Goal: Information Seeking & Learning: Learn about a topic

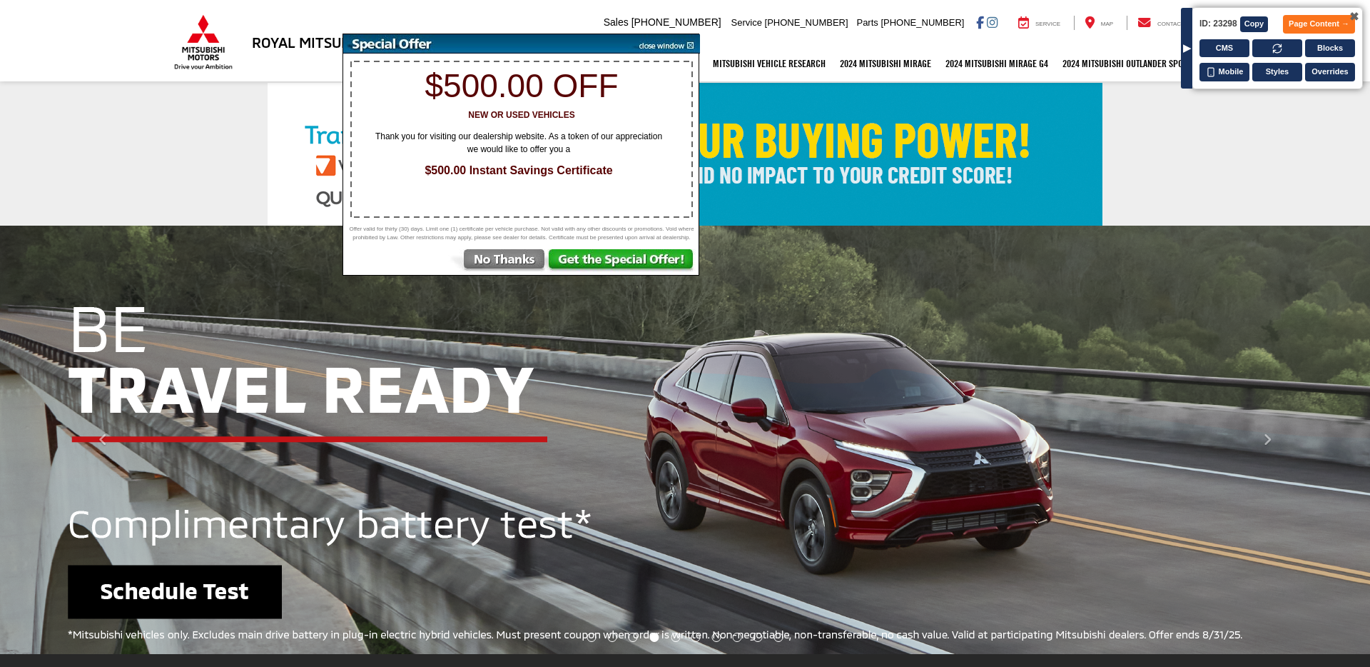
click at [484, 267] on img at bounding box center [497, 262] width 99 height 26
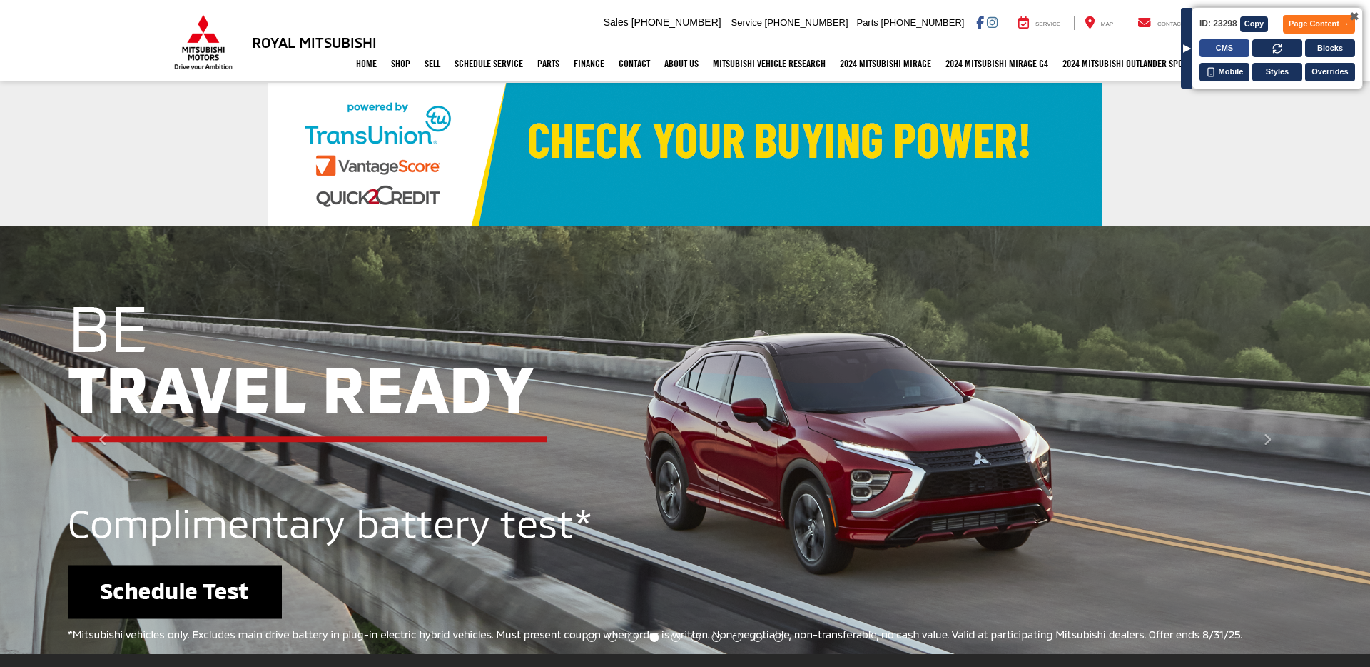
click at [1228, 51] on button "CMS" at bounding box center [1225, 48] width 50 height 19
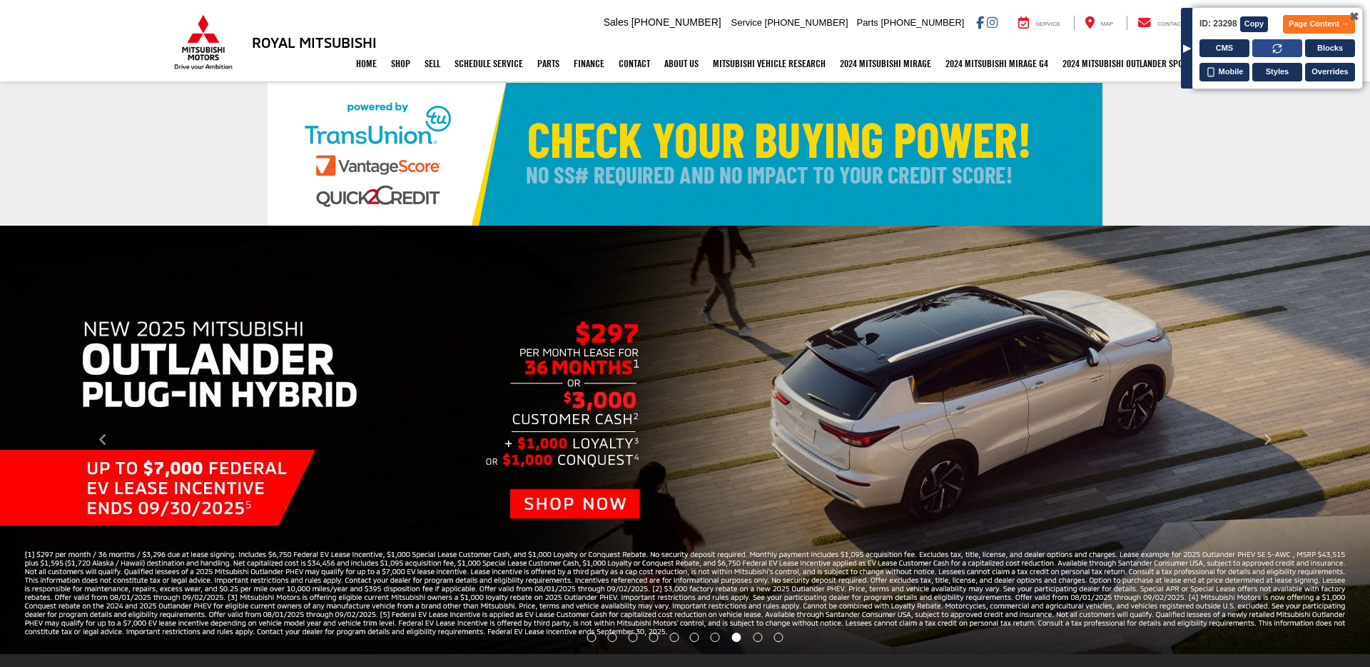
click at [1281, 41] on button at bounding box center [1278, 48] width 50 height 19
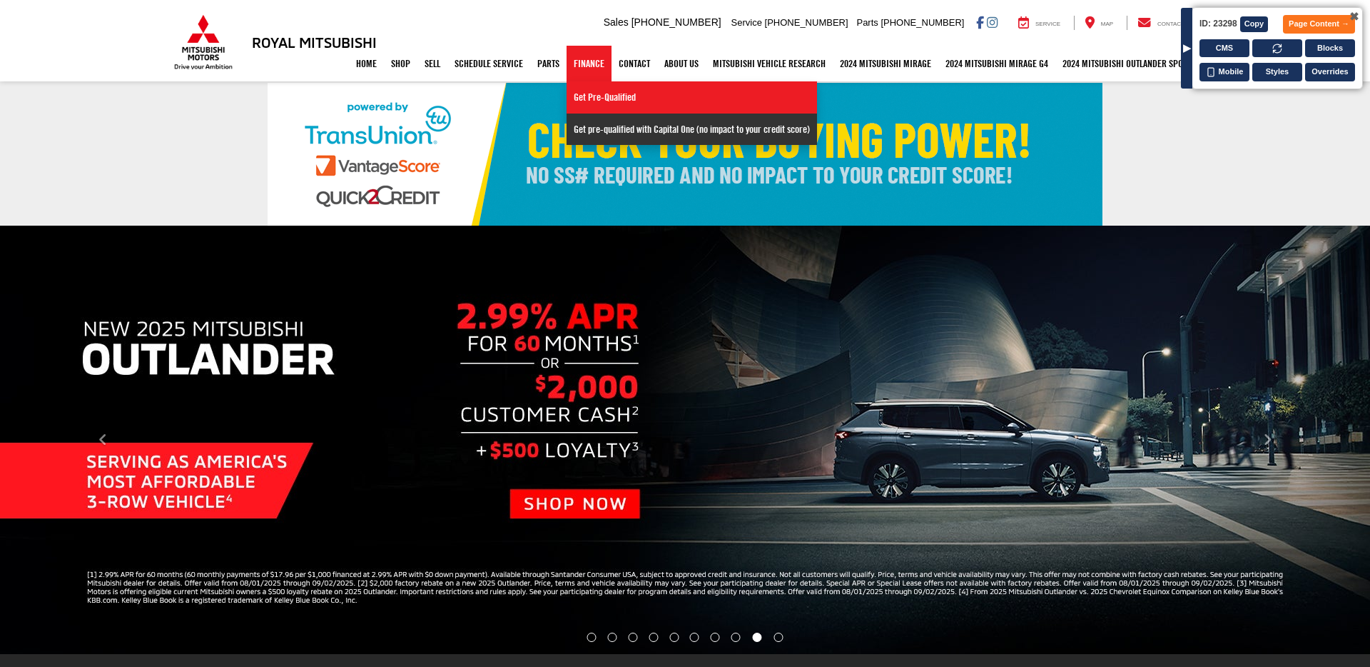
click at [582, 128] on link "Get pre-qualified with Capital One (no impact to your credit score)" at bounding box center [692, 128] width 251 height 31
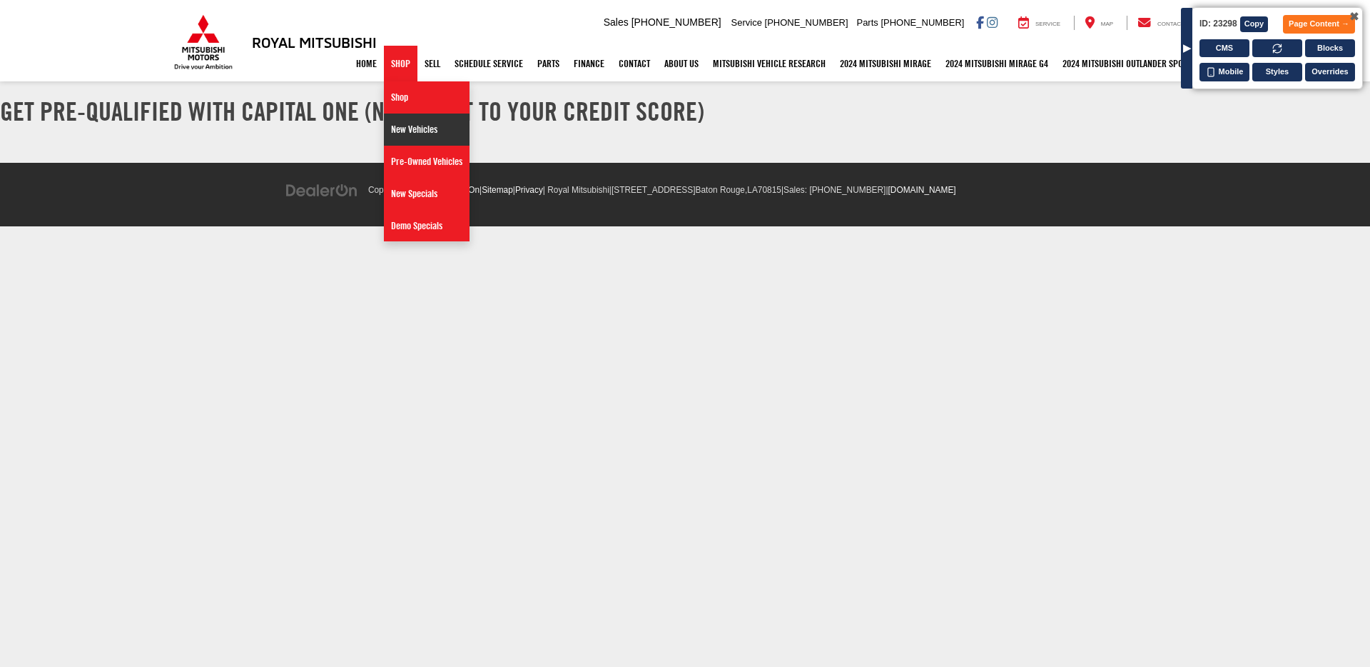
click at [398, 123] on link "New Vehicles" at bounding box center [427, 129] width 86 height 32
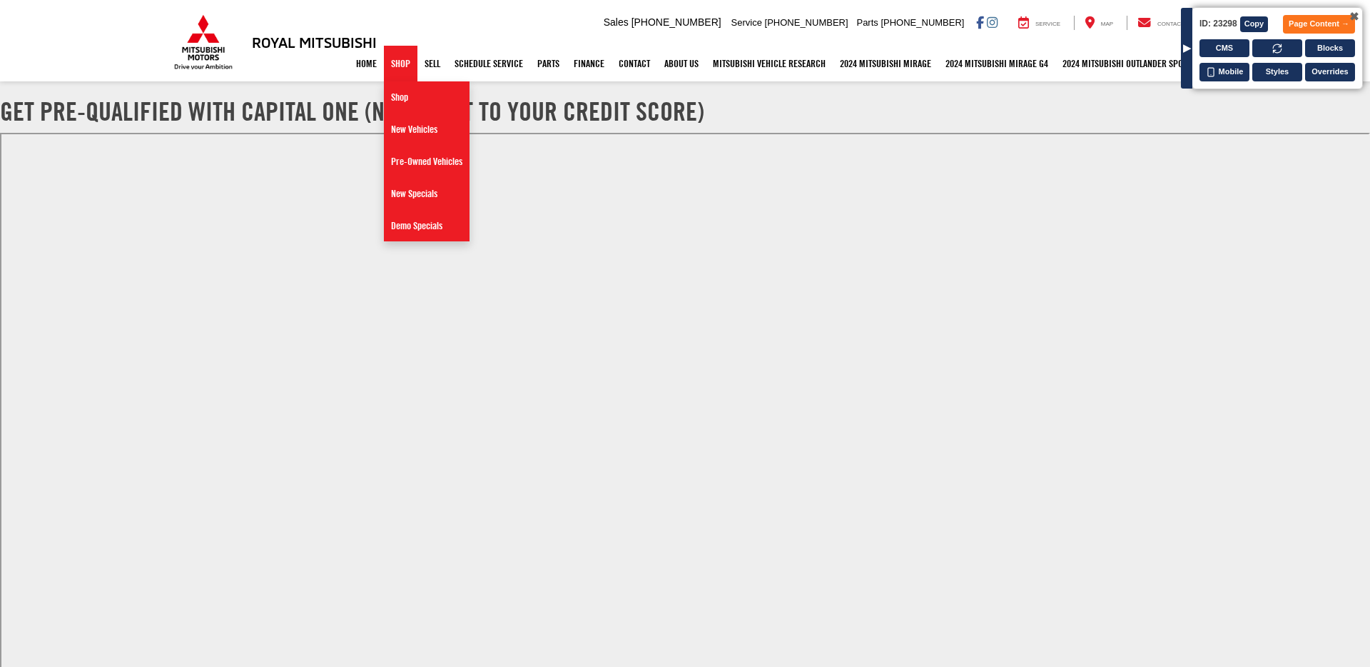
click at [390, 71] on link "Shop" at bounding box center [401, 64] width 34 height 36
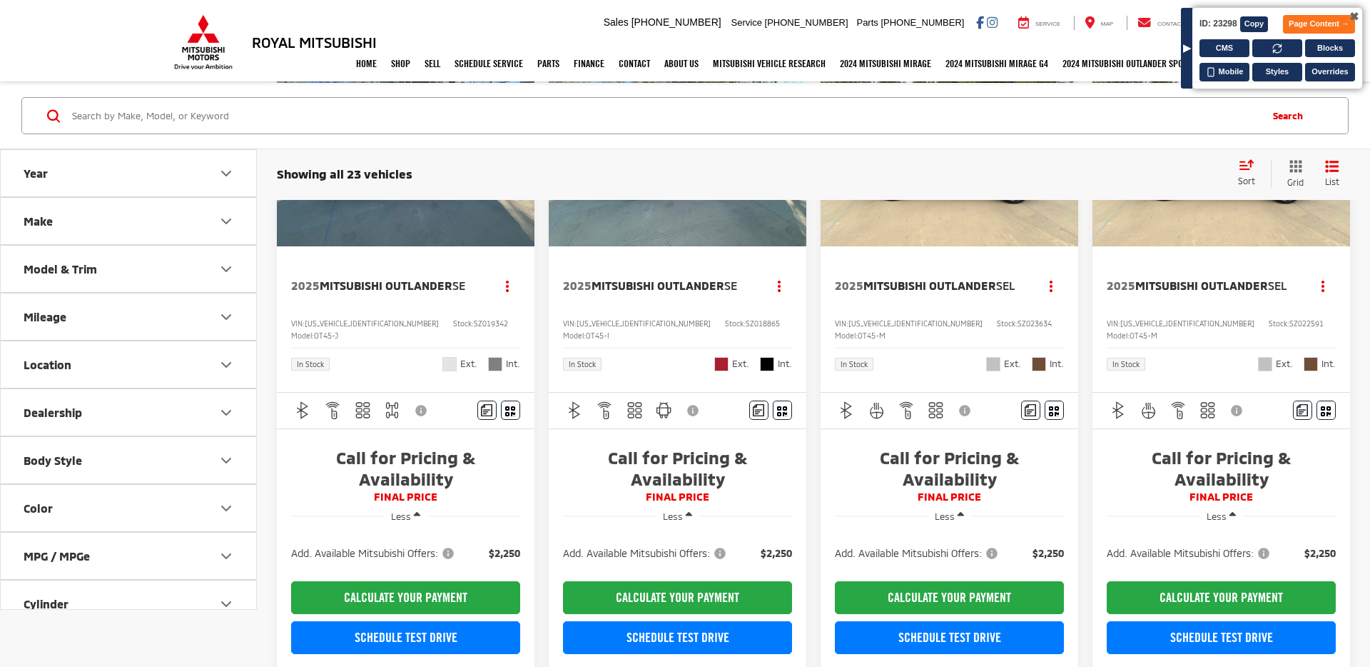
scroll to position [118, 0]
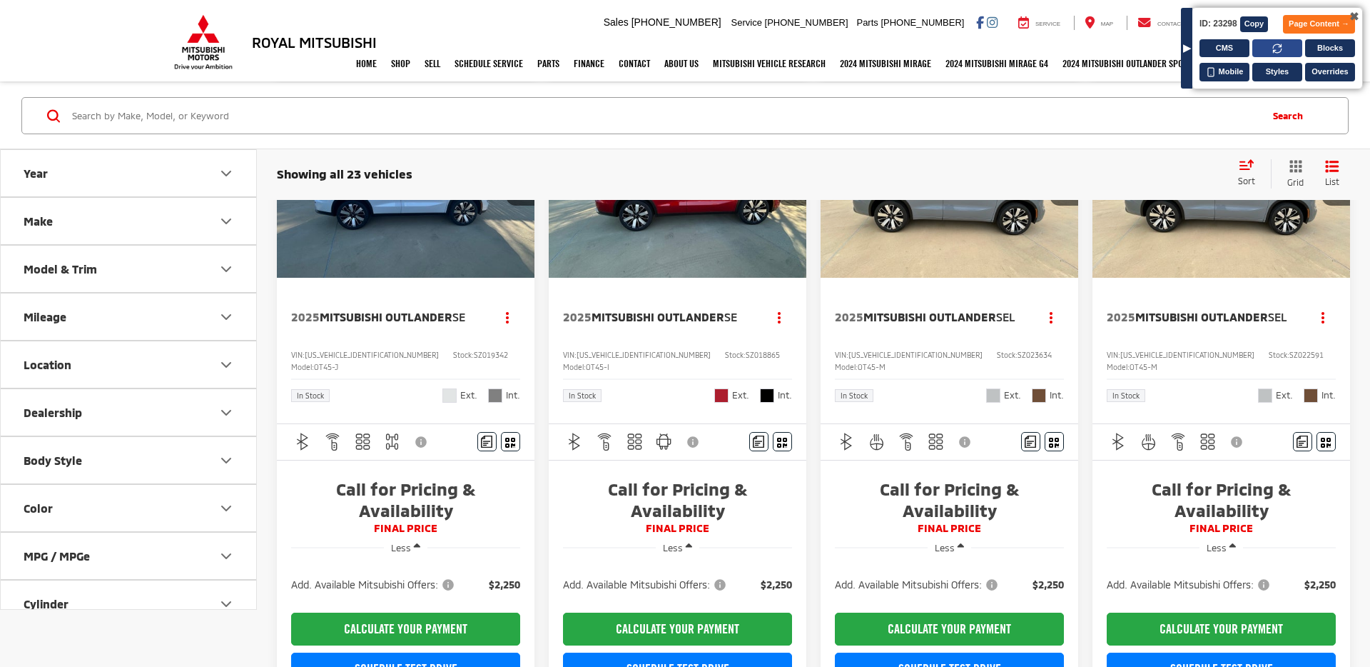
click at [1276, 44] on icon at bounding box center [1278, 49] width 10 height 10
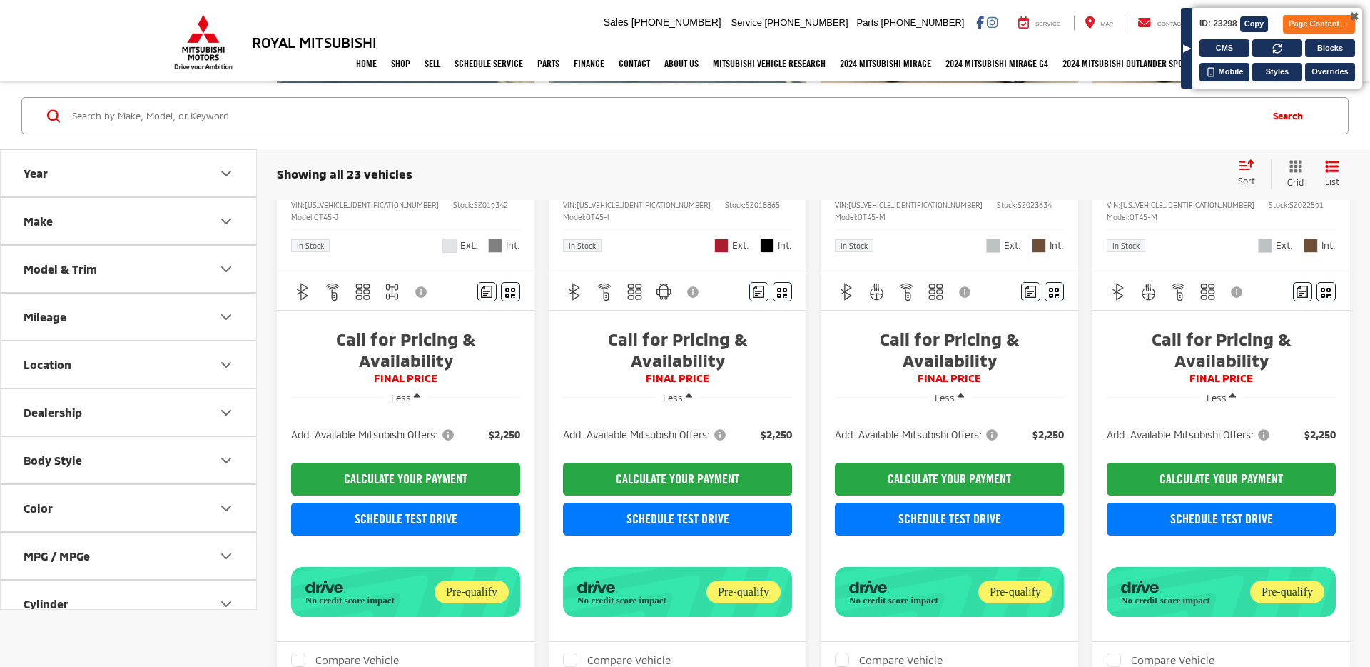
scroll to position [268, 0]
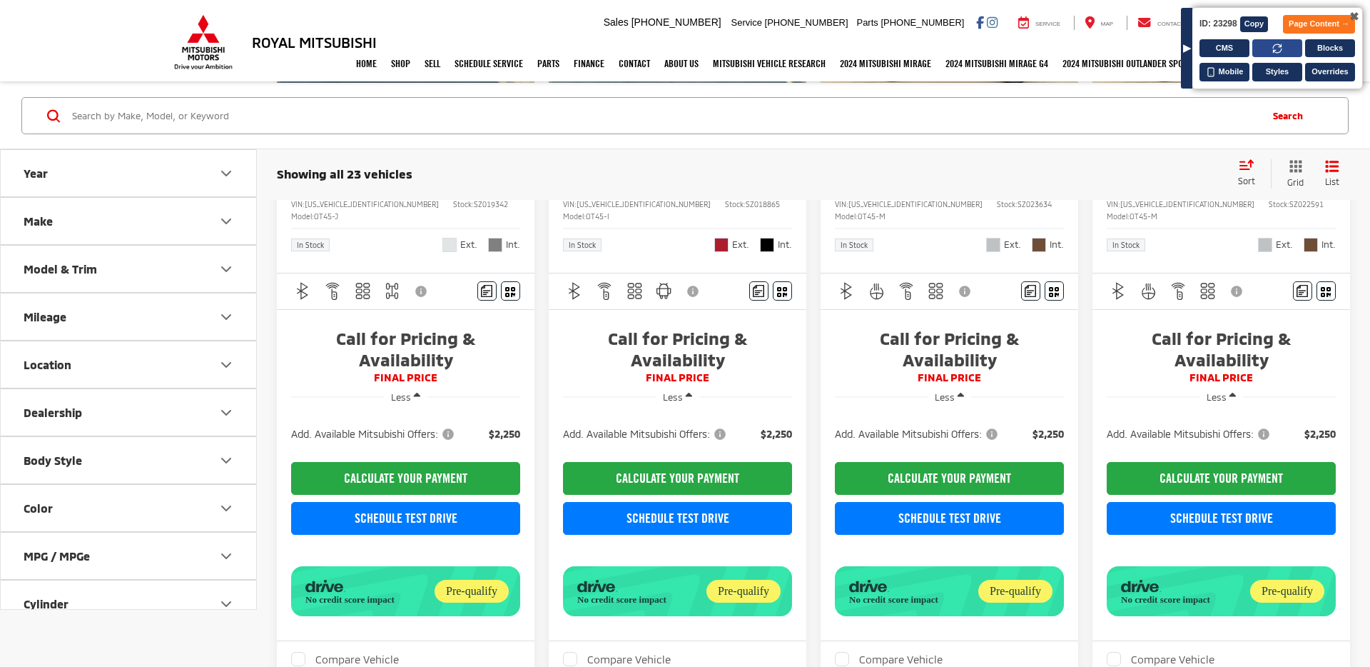
click at [1284, 48] on button at bounding box center [1278, 48] width 50 height 19
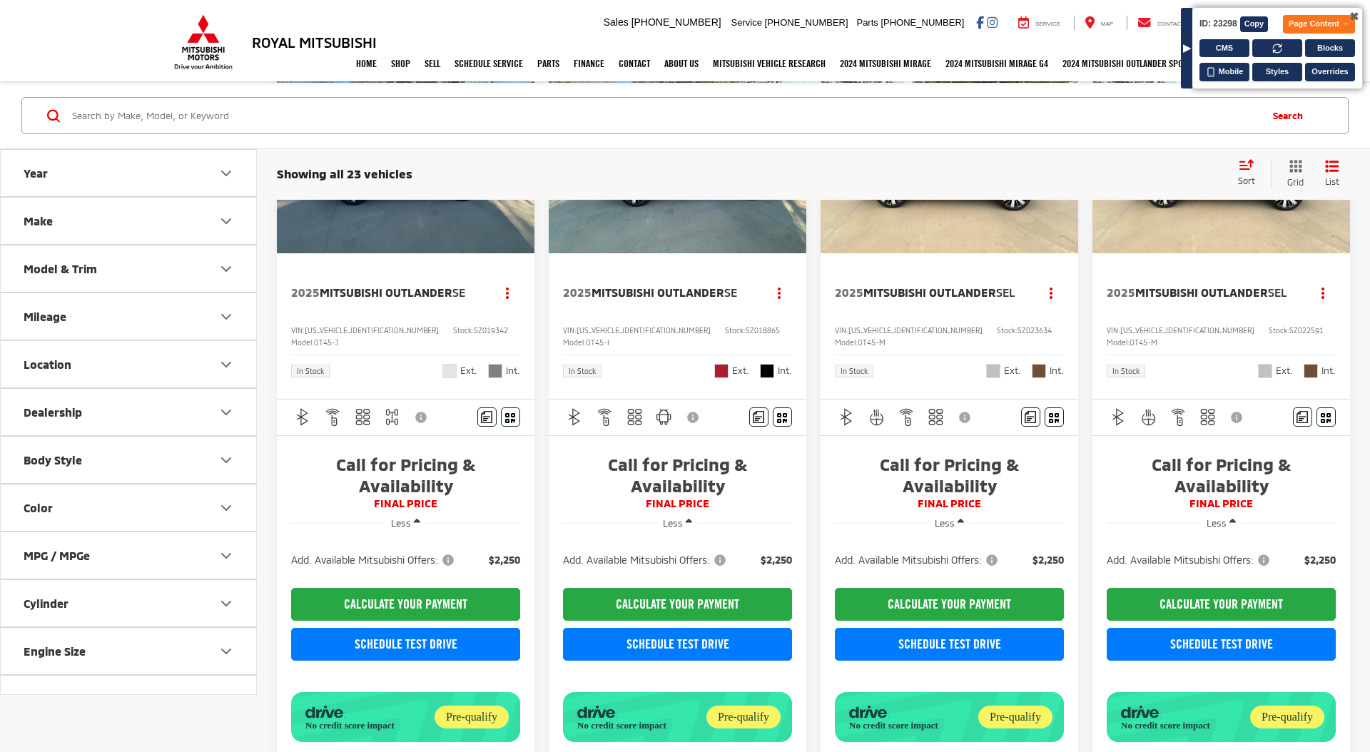
scroll to position [126, 0]
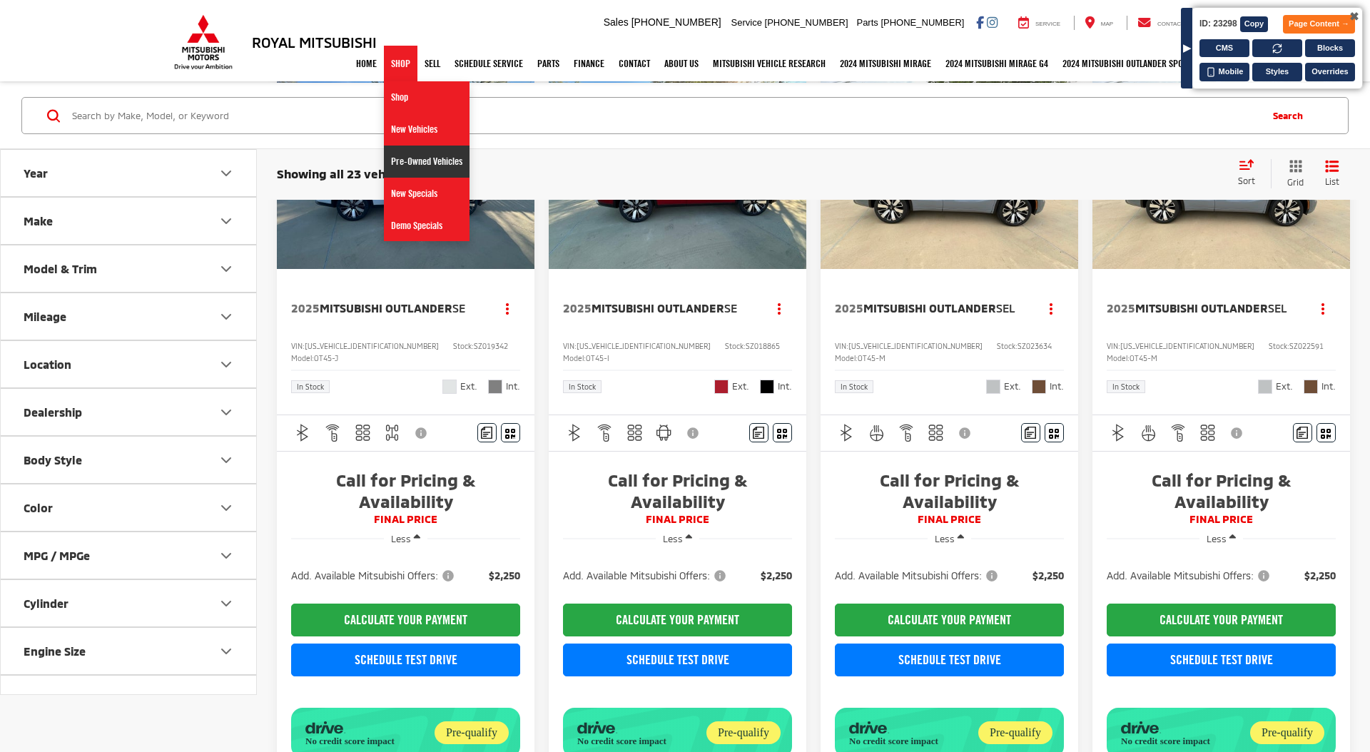
click at [413, 169] on link "Pre-Owned Vehicles" at bounding box center [427, 162] width 86 height 32
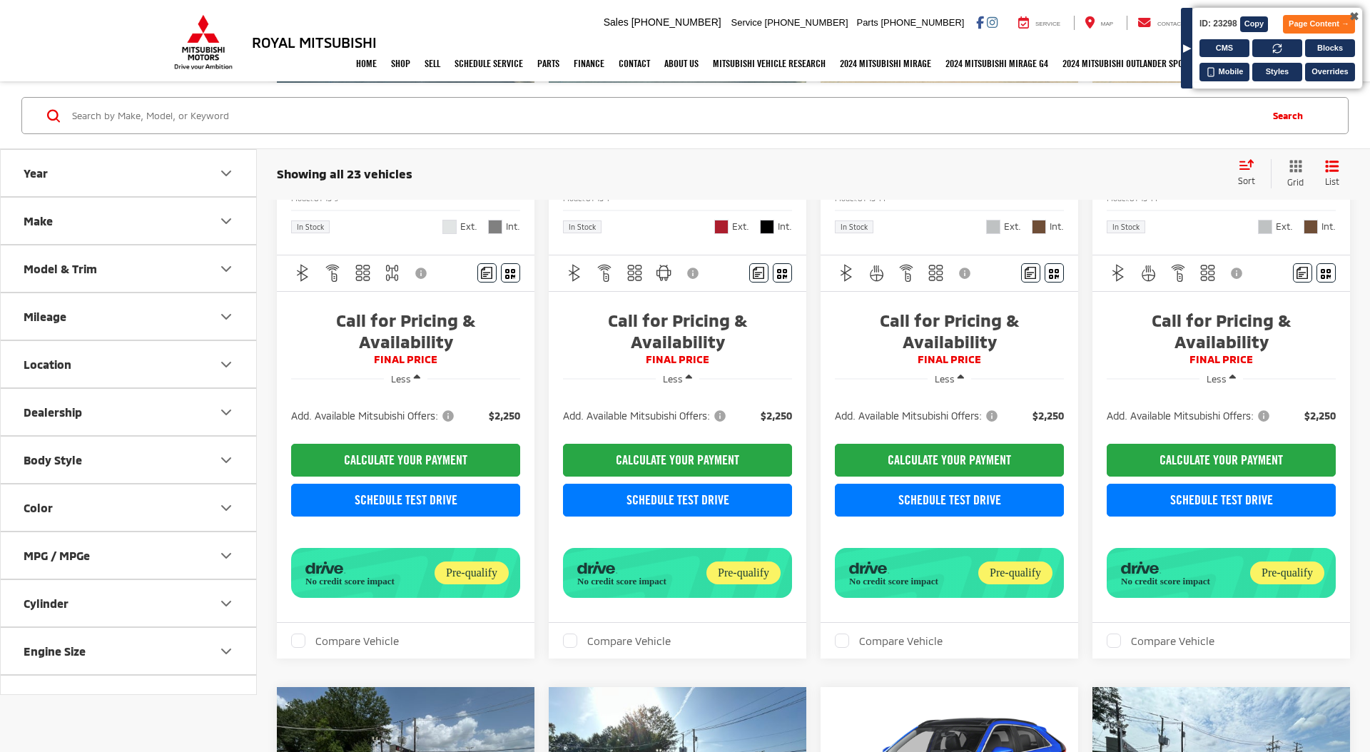
scroll to position [288, 0]
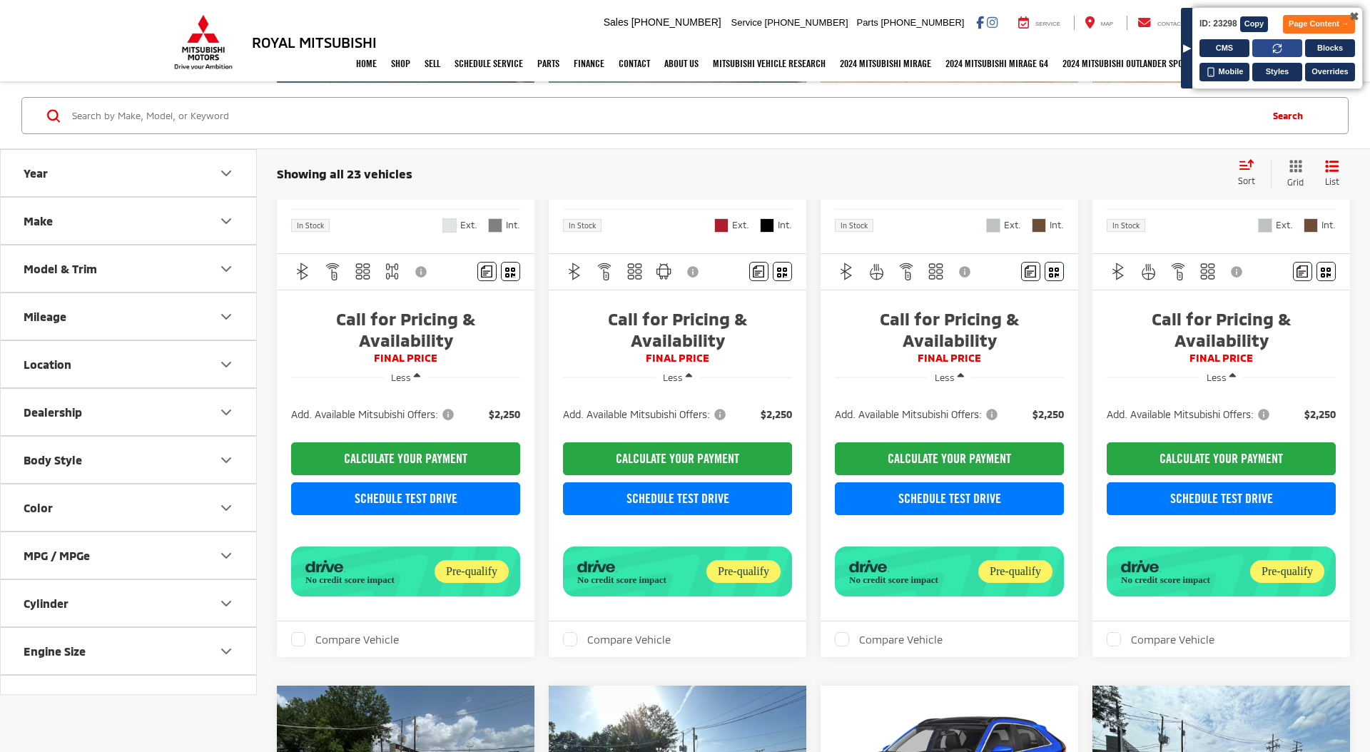
click at [1278, 45] on icon at bounding box center [1278, 49] width 10 height 10
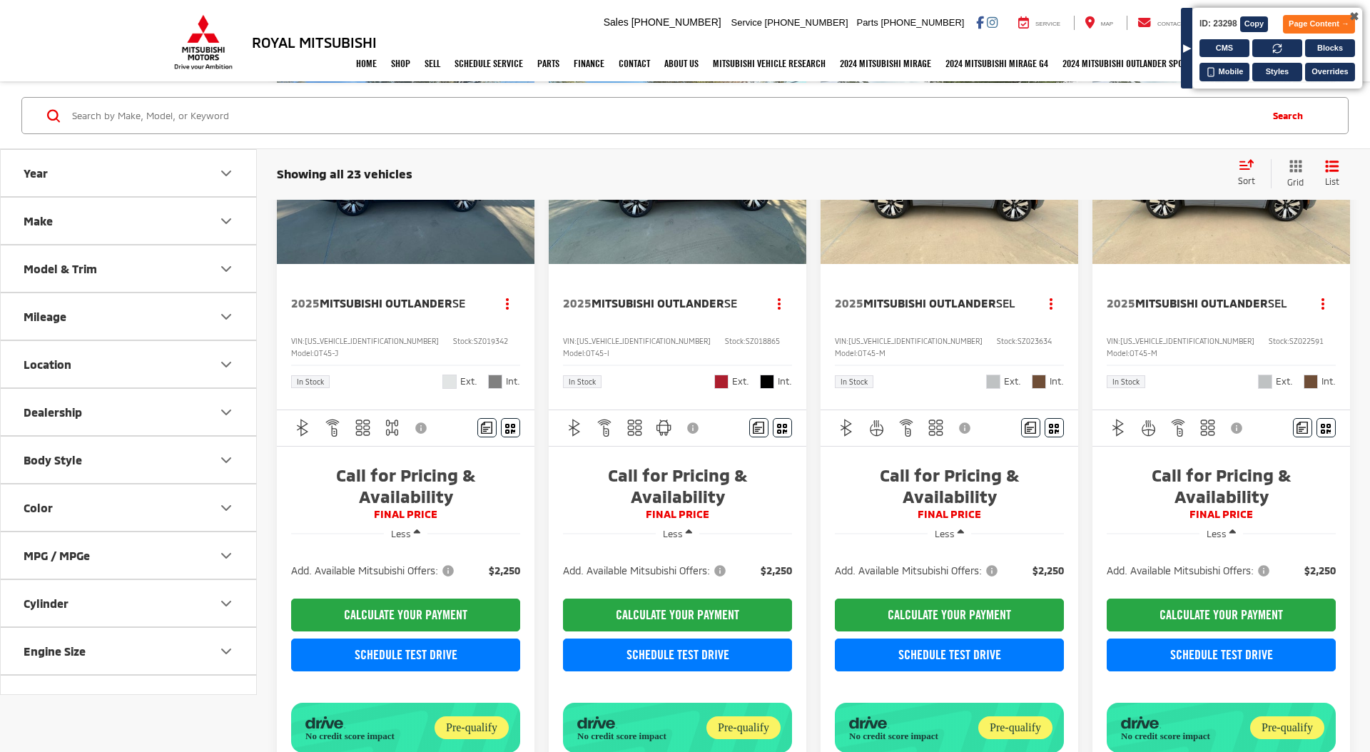
scroll to position [29, 0]
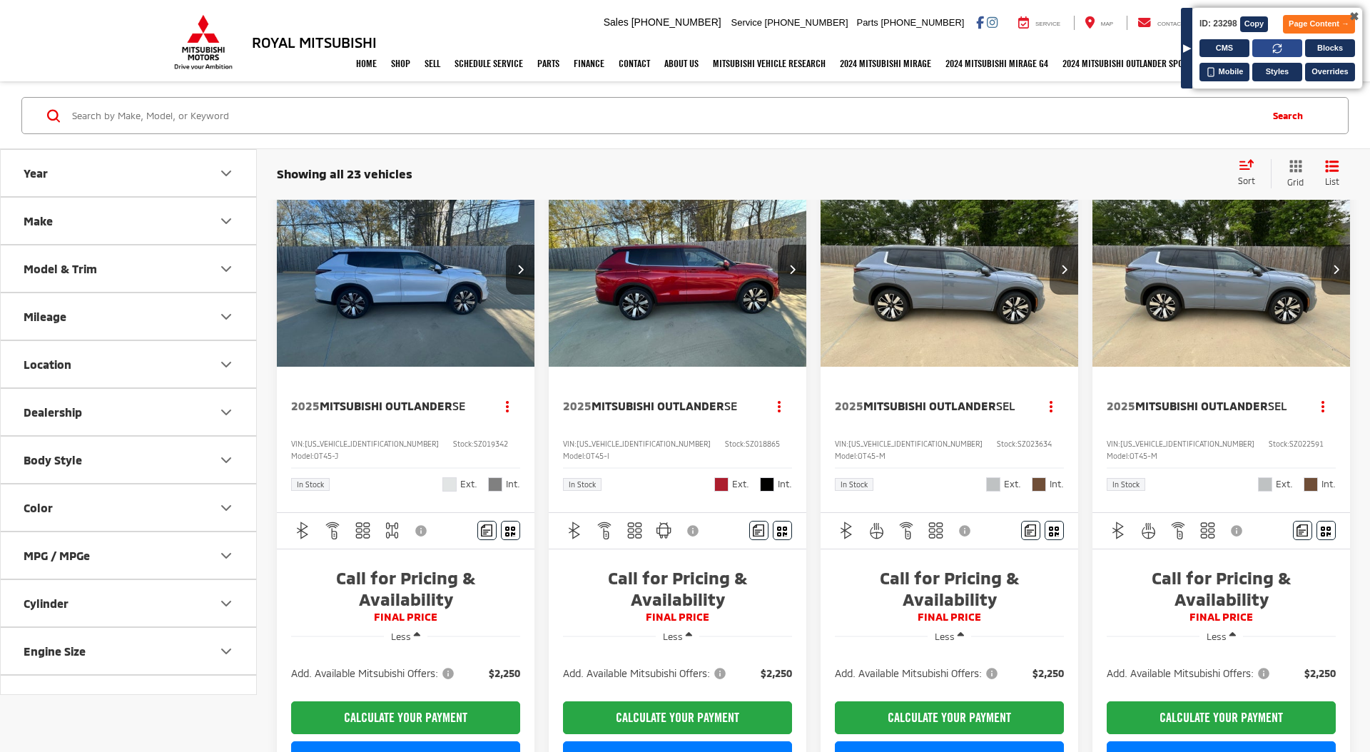
click at [1266, 44] on button at bounding box center [1278, 48] width 50 height 19
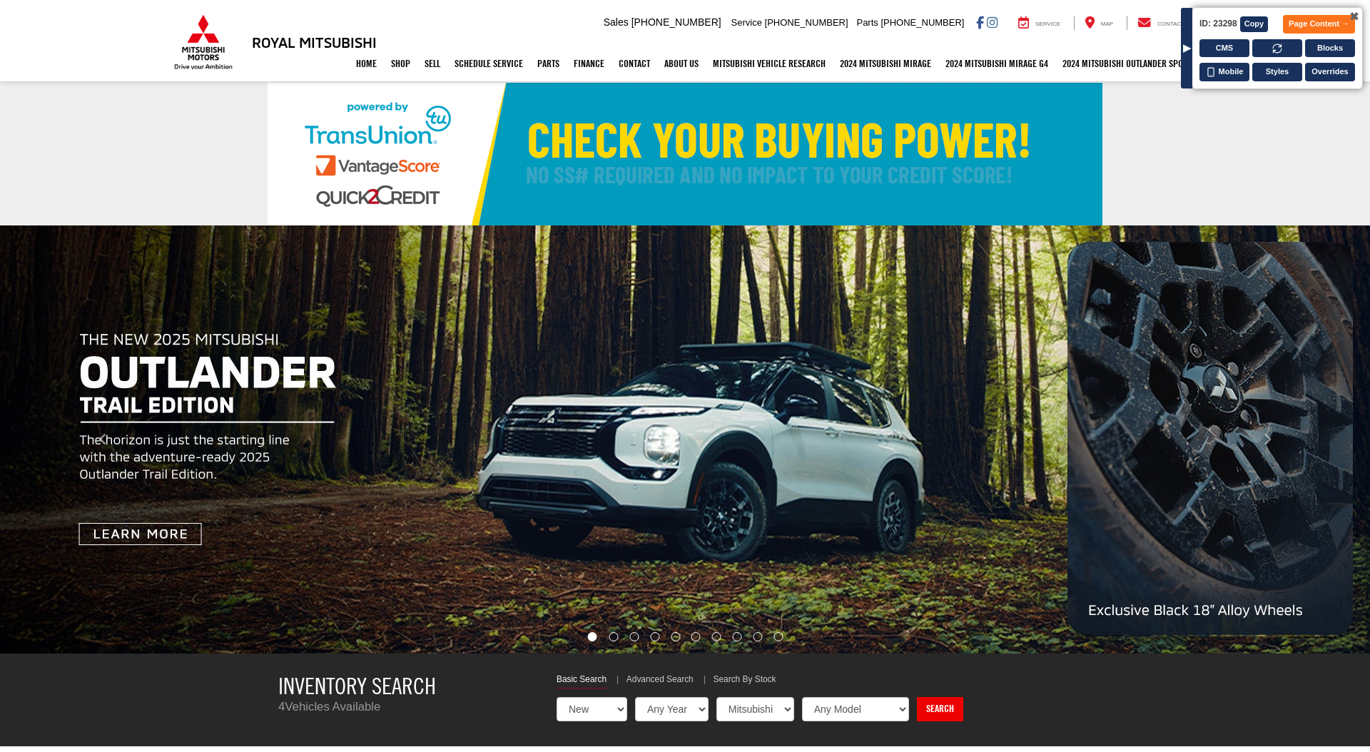
select select "Mitsubishi"
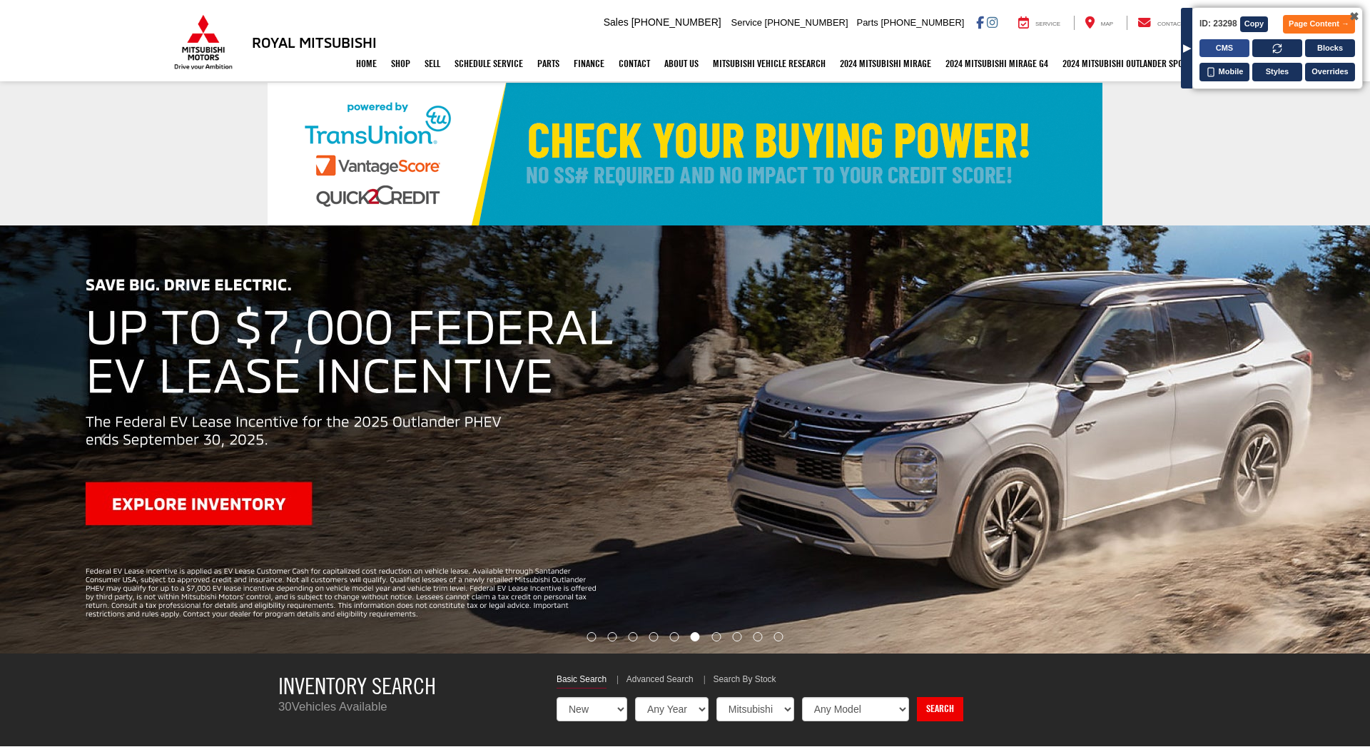
click at [1225, 51] on button "CMS" at bounding box center [1225, 48] width 50 height 19
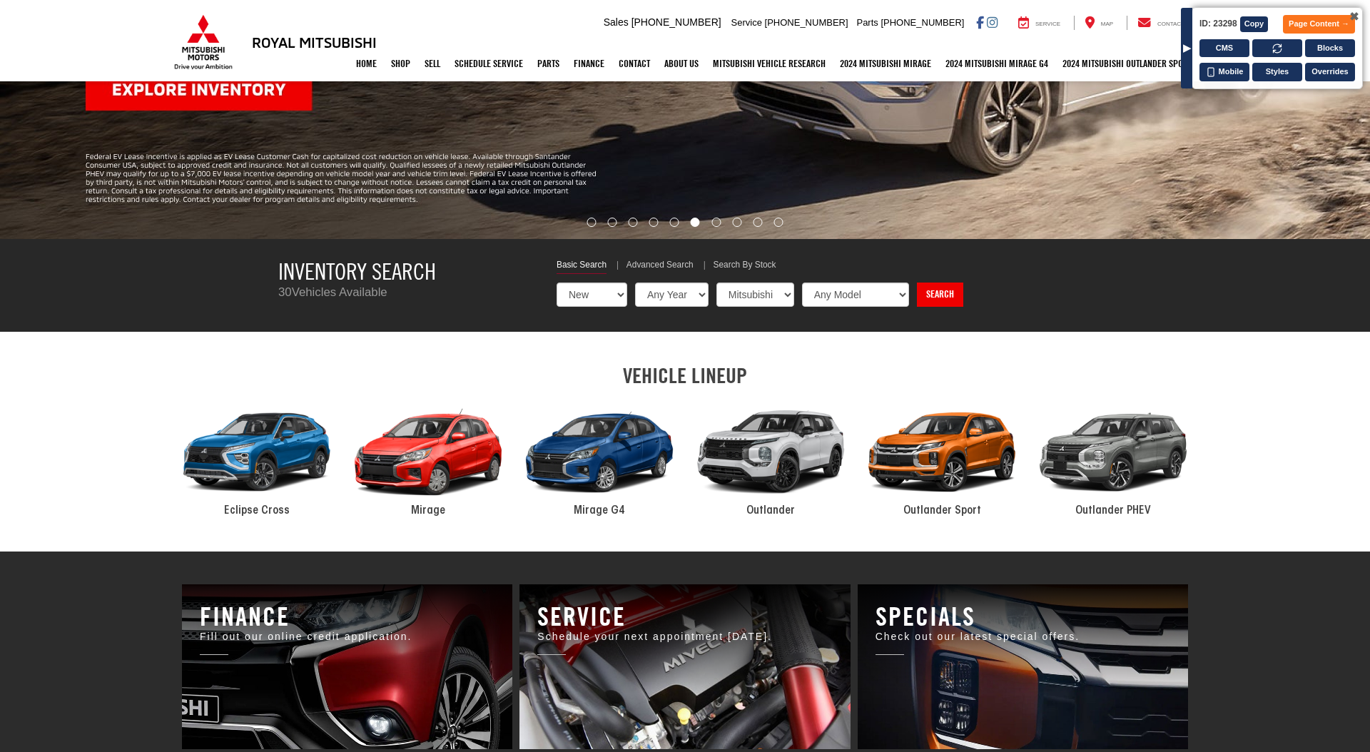
scroll to position [220, 0]
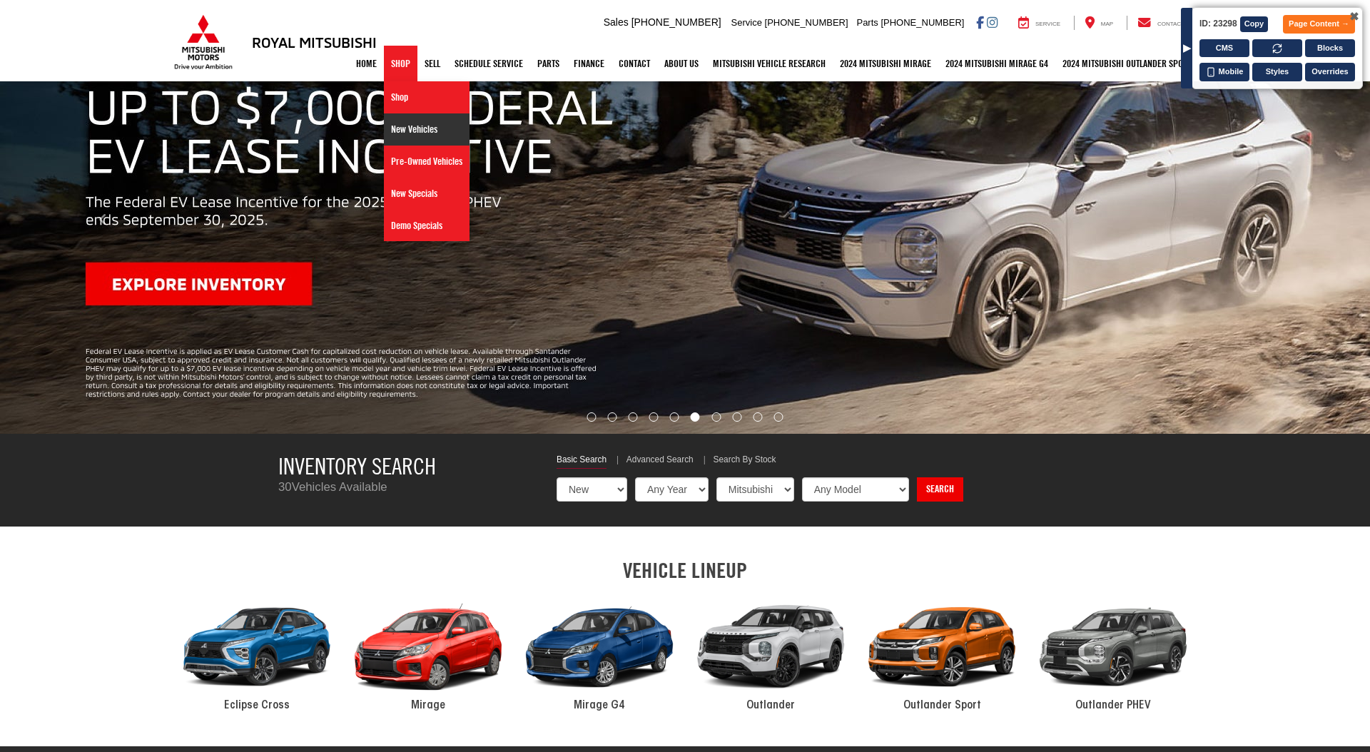
click at [401, 130] on link "New Vehicles" at bounding box center [427, 129] width 86 height 32
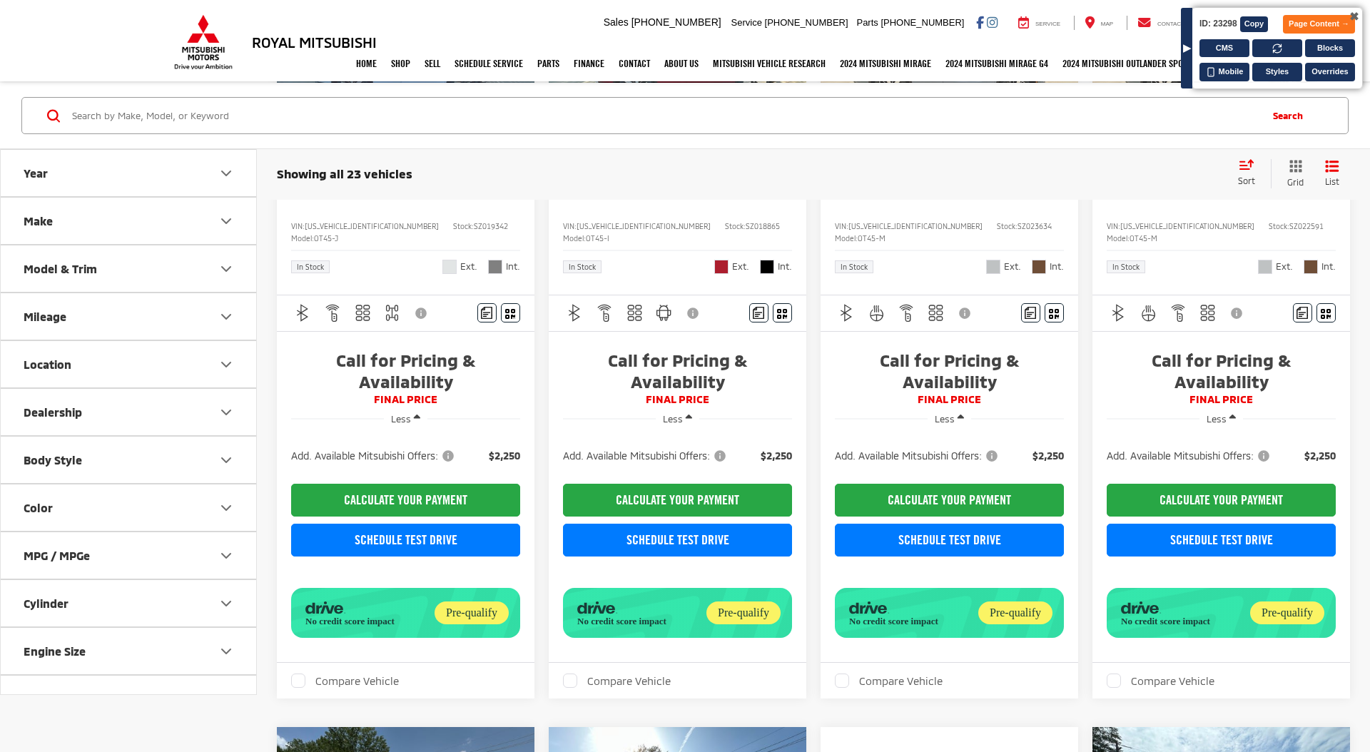
scroll to position [127, 0]
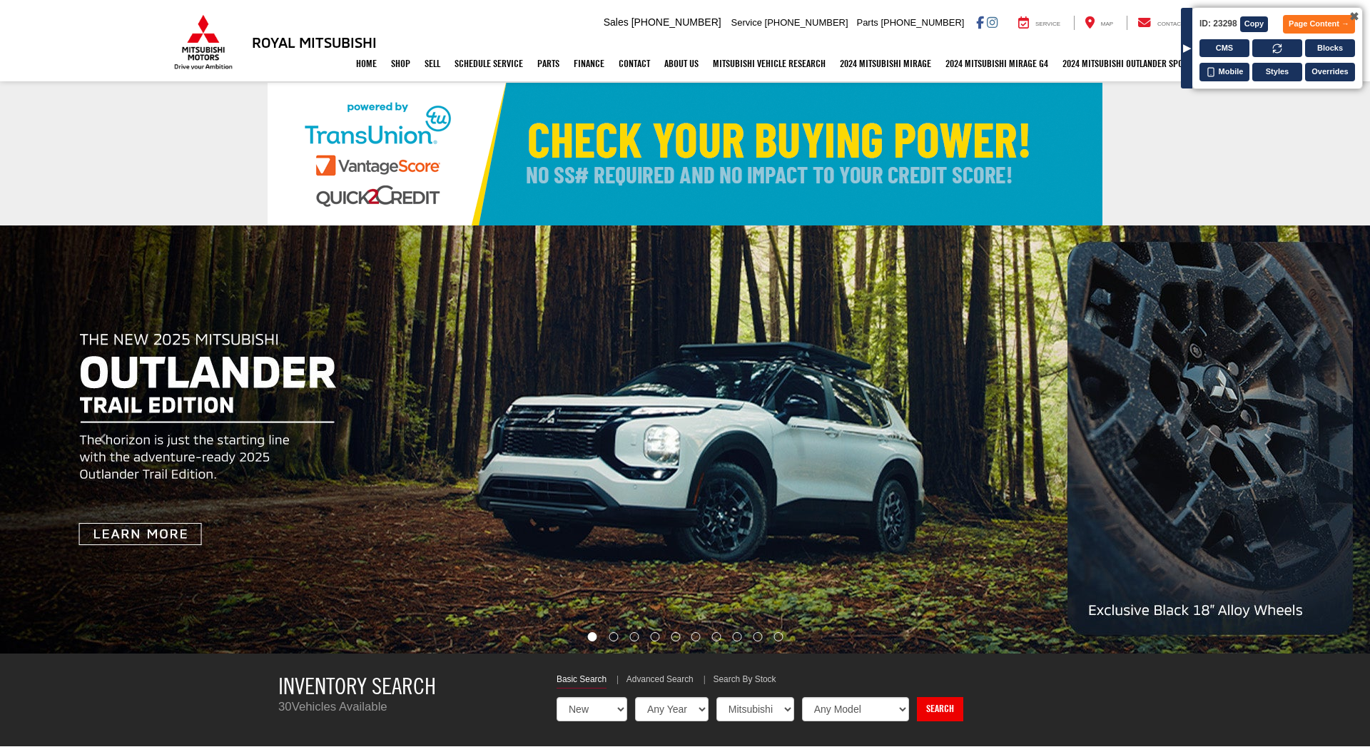
select select "Mitsubishi"
